Goal: Task Accomplishment & Management: Manage account settings

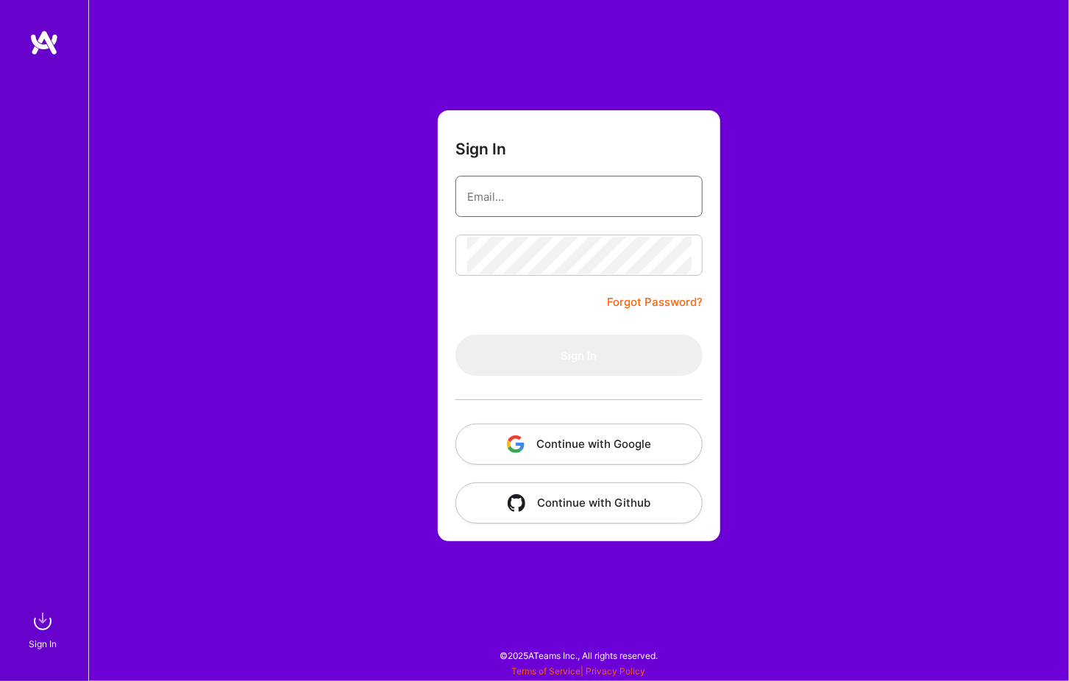
click at [501, 204] on input "email" at bounding box center [579, 197] width 224 height 38
click at [0, 674] on com-1password-button at bounding box center [0, 674] width 0 height 0
type input "[PERSON_NAME][EMAIL_ADDRESS][PERSON_NAME][DOMAIN_NAME]"
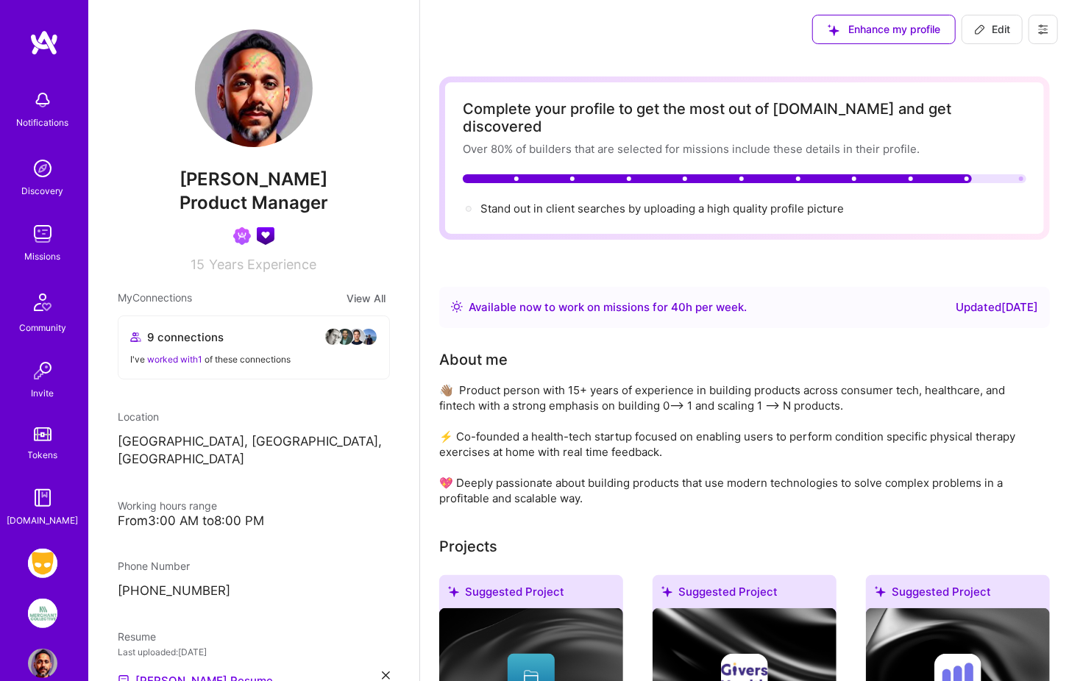
click at [1046, 25] on icon at bounding box center [1044, 30] width 12 height 12
click at [981, 109] on button "Payment method" at bounding box center [1003, 101] width 110 height 38
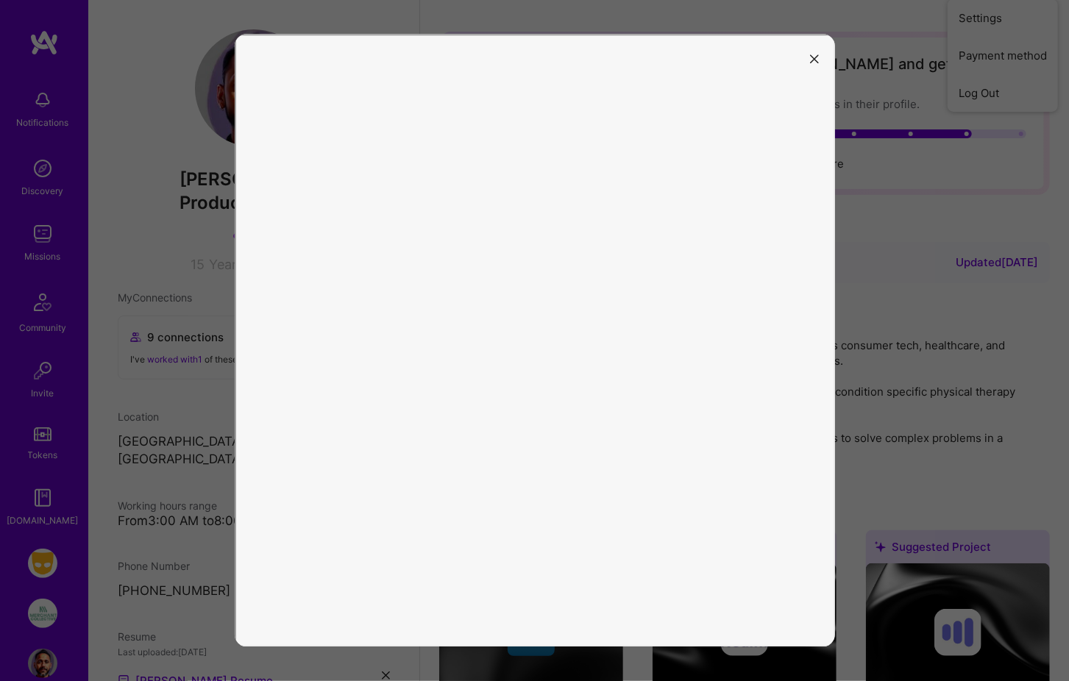
scroll to position [46, 0]
click at [174, 294] on div at bounding box center [534, 340] width 1069 height 681
